Goal: Task Accomplishment & Management: Manage account settings

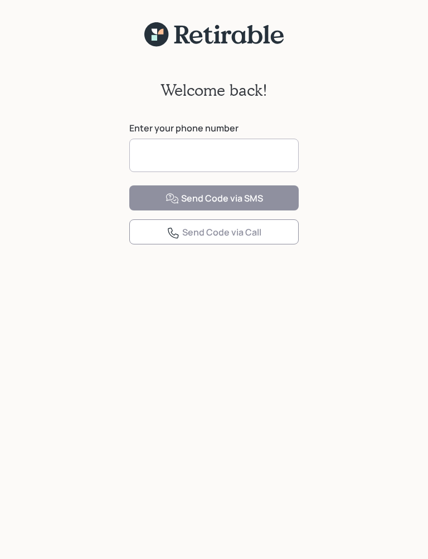
click at [162, 149] on input at bounding box center [213, 155] width 169 height 33
type input "**********"
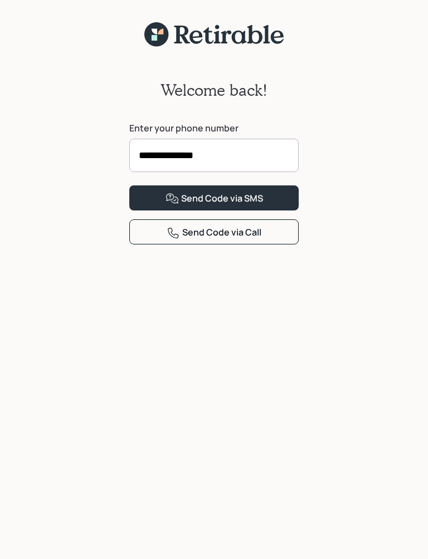
click at [252, 206] on div "Send Code via SMS" at bounding box center [213, 198] width 97 height 13
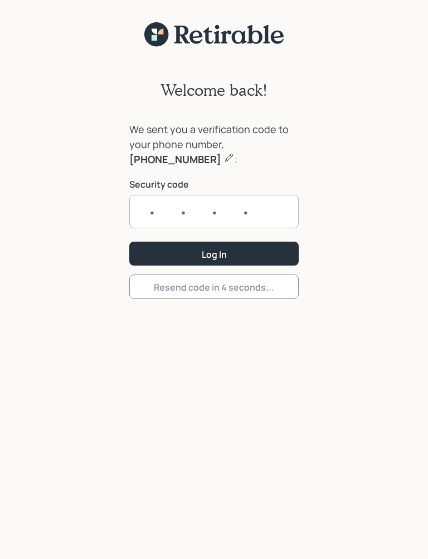
click at [153, 213] on input "text" at bounding box center [213, 211] width 169 height 33
type input "4437"
click at [227, 252] on button "Log In" at bounding box center [213, 254] width 169 height 24
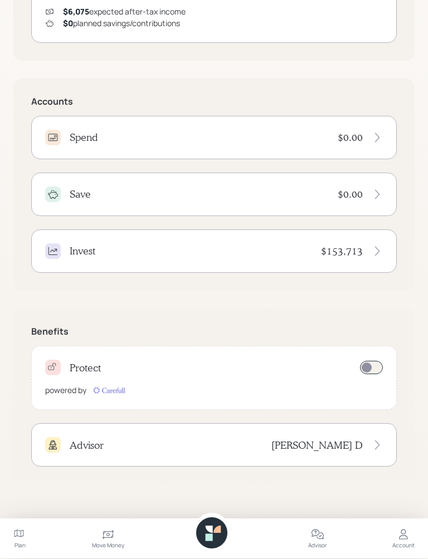
scroll to position [194, 0]
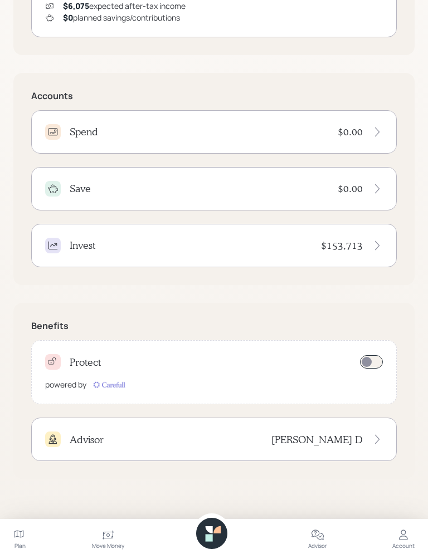
click at [119, 375] on div "Protect powered by" at bounding box center [213, 372] width 365 height 64
